Goal: Task Accomplishment & Management: Use online tool/utility

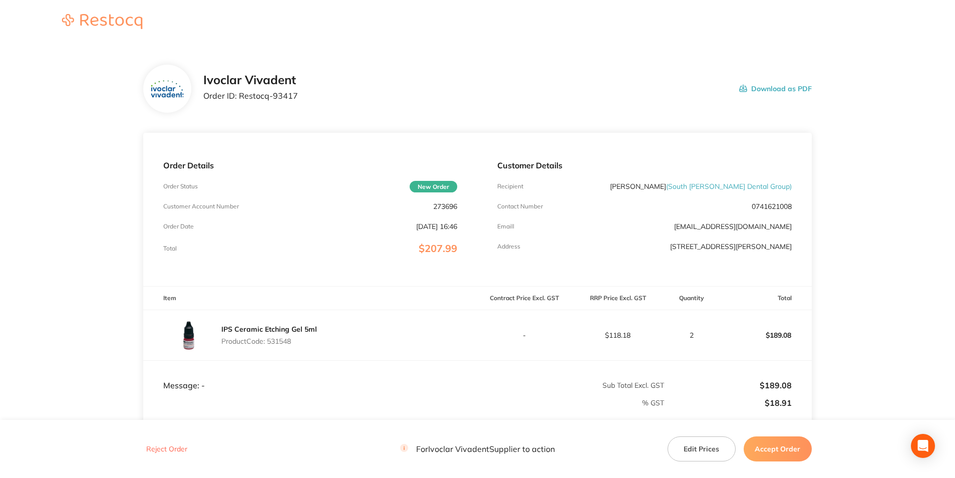
click at [444, 205] on p "273696" at bounding box center [445, 206] width 24 height 8
click at [445, 207] on p "273696" at bounding box center [445, 206] width 24 height 8
drag, startPoint x: 239, startPoint y: 98, endPoint x: 295, endPoint y: 98, distance: 56.6
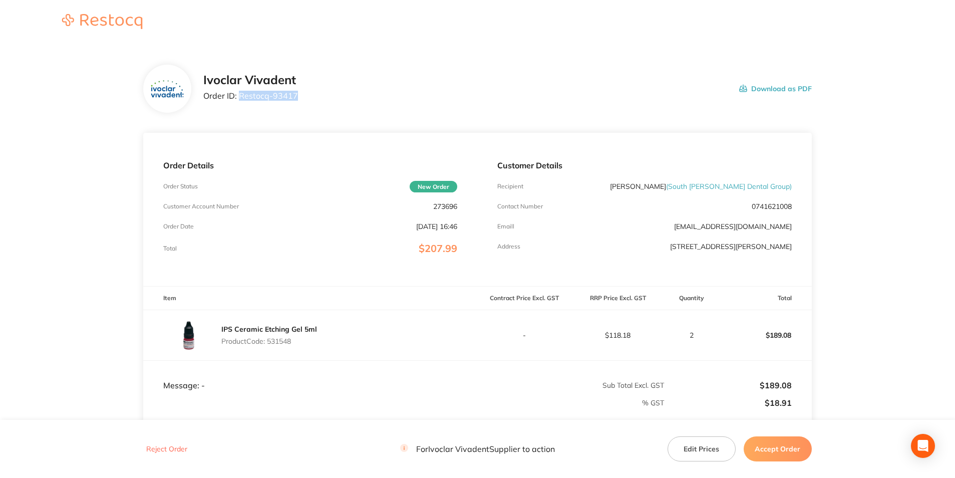
click at [295, 98] on p "Order ID: Restocq- 93417" at bounding box center [250, 95] width 95 height 9
copy p "Restocq- 93417"
click at [277, 339] on p "Product Code: 531548" at bounding box center [269, 341] width 96 height 8
copy p "531548"
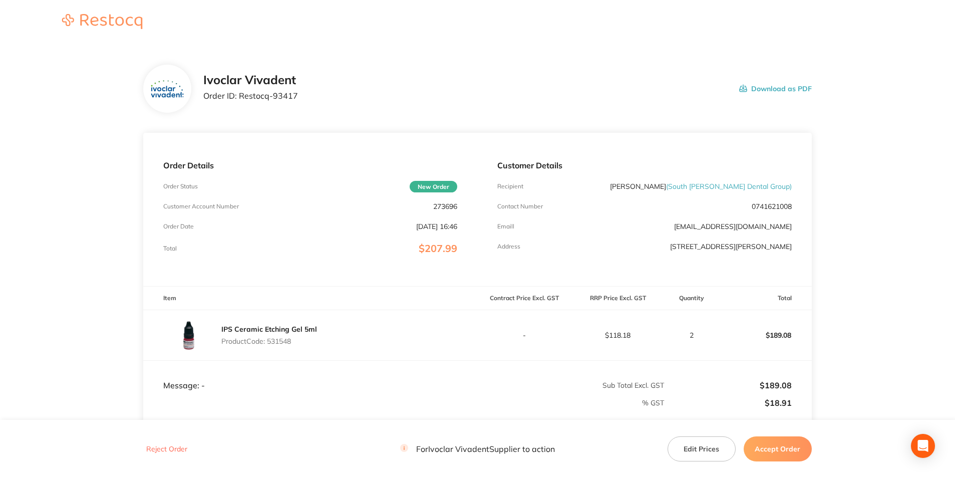
scroll to position [127, 0]
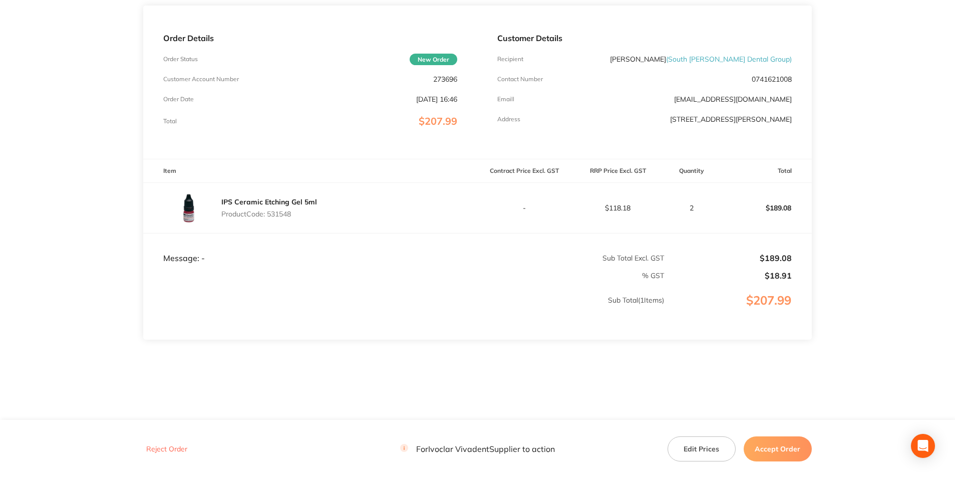
click at [780, 450] on button "Accept Order" at bounding box center [777, 448] width 68 height 25
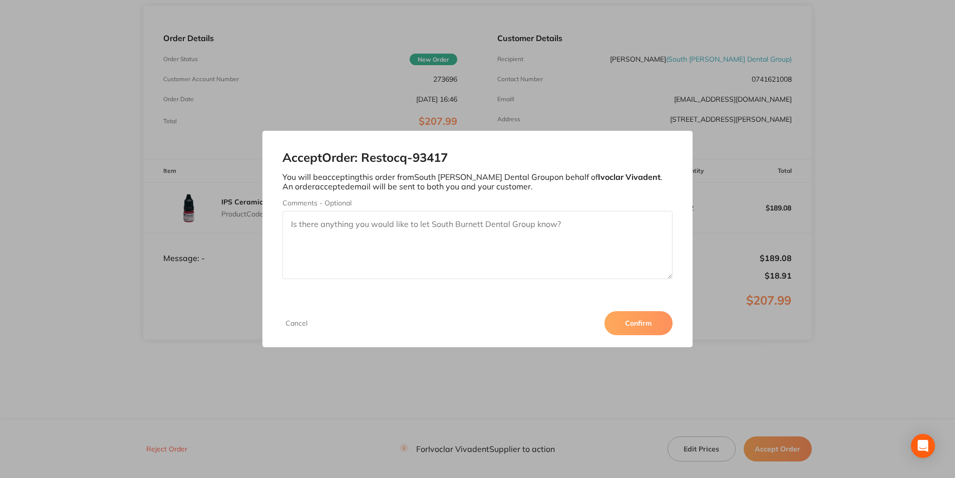
click at [448, 257] on textarea "Comments - Optional" at bounding box center [477, 245] width 390 height 68
drag, startPoint x: 339, startPoint y: 229, endPoint x: 249, endPoint y: 238, distance: 90.6
click at [249, 238] on div "Accept Order: Restocq- 93417 You will be accepting this order from South [PERSO…" at bounding box center [477, 239] width 955 height 478
type textarea "3011286255"
click at [638, 320] on button "Confirm" at bounding box center [638, 323] width 68 height 24
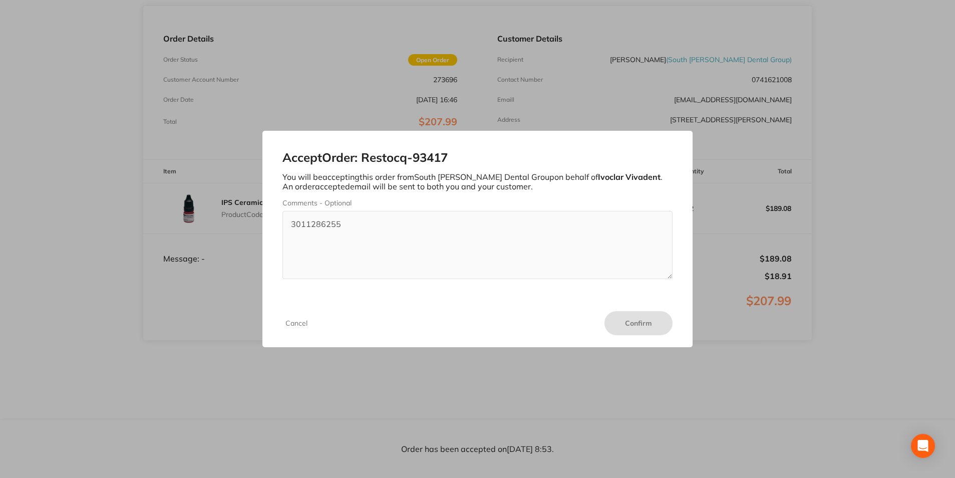
scroll to position [127, 0]
